Goal: Information Seeking & Learning: Learn about a topic

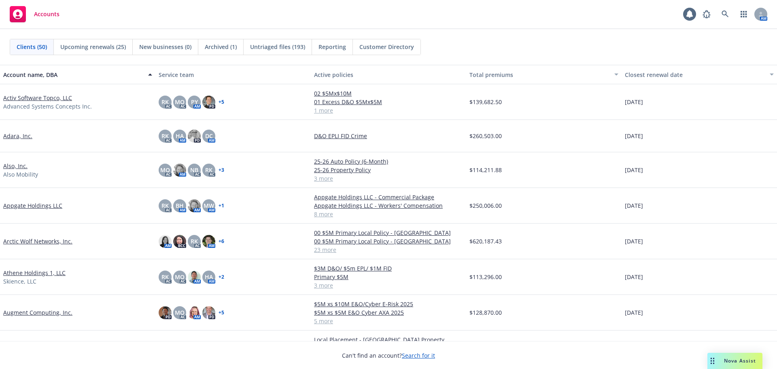
click at [50, 255] on link "Athene Holdings 1, LLC" at bounding box center [34, 272] width 62 height 8
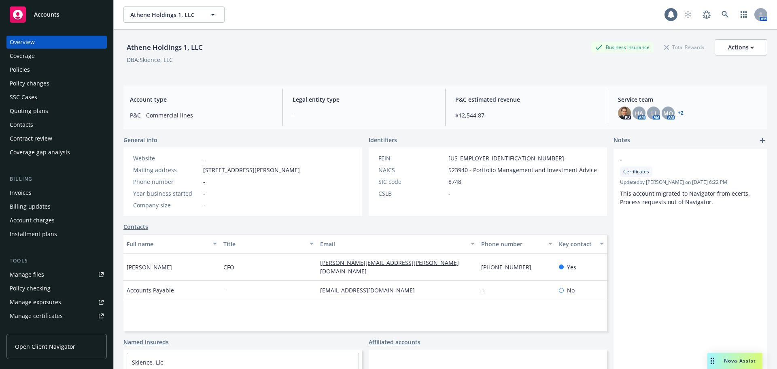
click at [35, 76] on div "Overview Coverage Policies Policy changes SSC Cases Quoting plans Contacts Cont…" at bounding box center [56, 97] width 100 height 123
click at [35, 70] on div "Policies" at bounding box center [57, 69] width 94 height 13
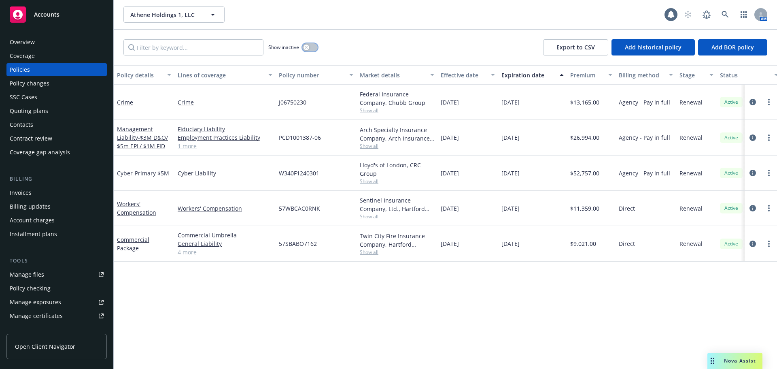
click at [305, 47] on icon "button" at bounding box center [306, 47] width 3 height 3
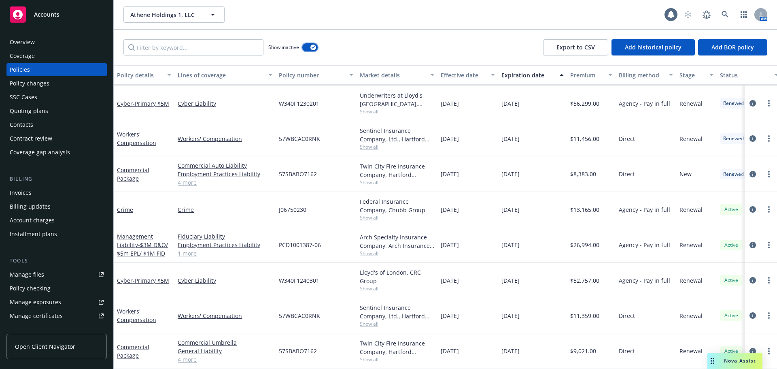
scroll to position [687, 0]
click at [314, 49] on div "button" at bounding box center [313, 48] width 6 height 6
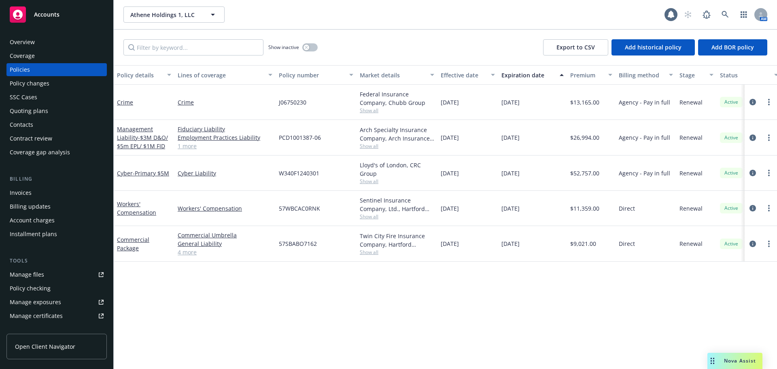
click at [53, 187] on div "Invoices" at bounding box center [57, 192] width 94 height 13
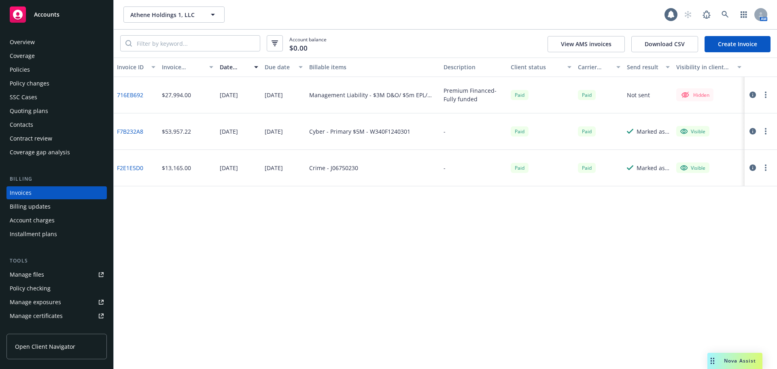
click at [75, 21] on div "Accounts" at bounding box center [57, 14] width 94 height 16
